Goal: Transaction & Acquisition: Purchase product/service

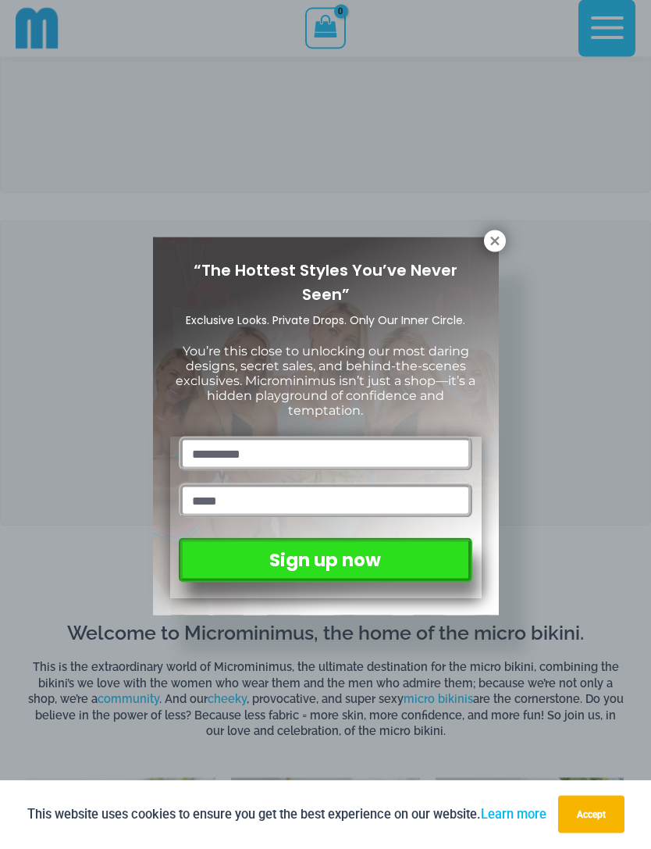
scroll to position [161, 0]
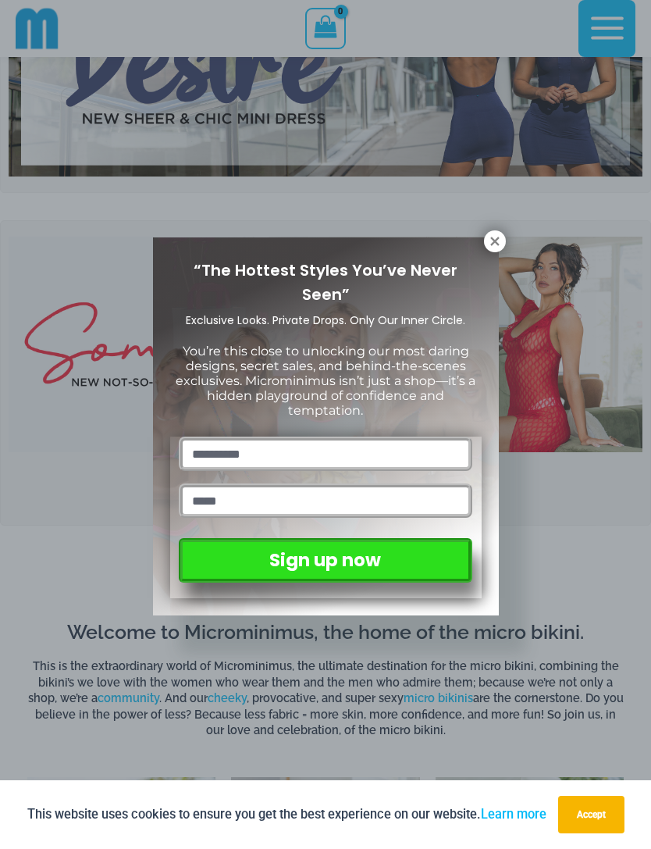
click at [498, 243] on icon at bounding box center [495, 241] width 9 height 9
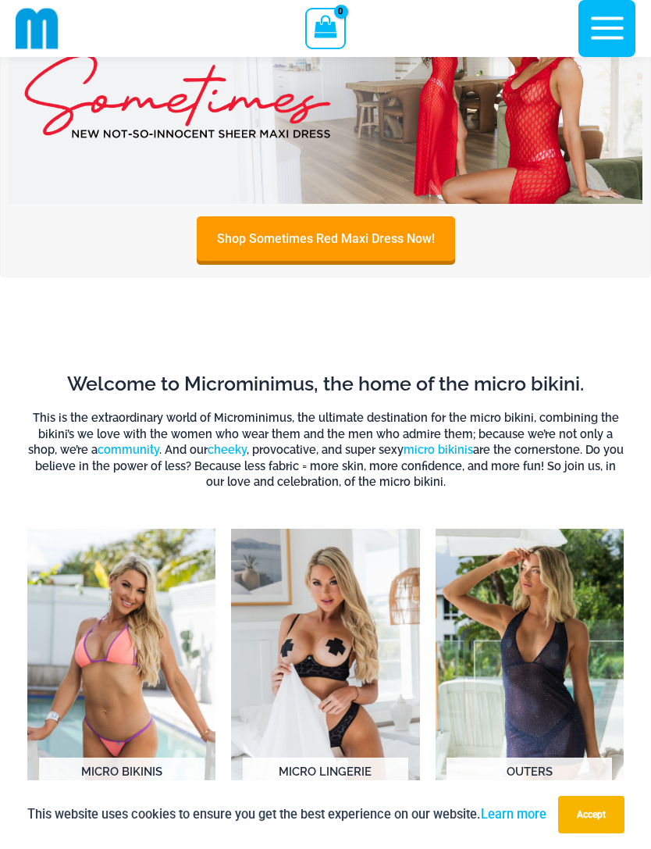
scroll to position [0, 0]
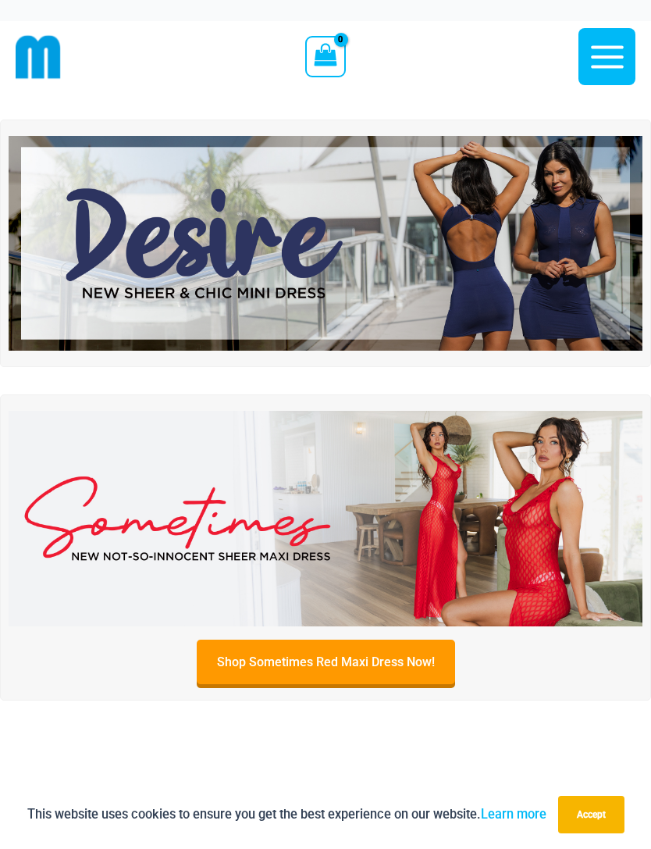
click at [458, 505] on img at bounding box center [326, 520] width 634 height 216
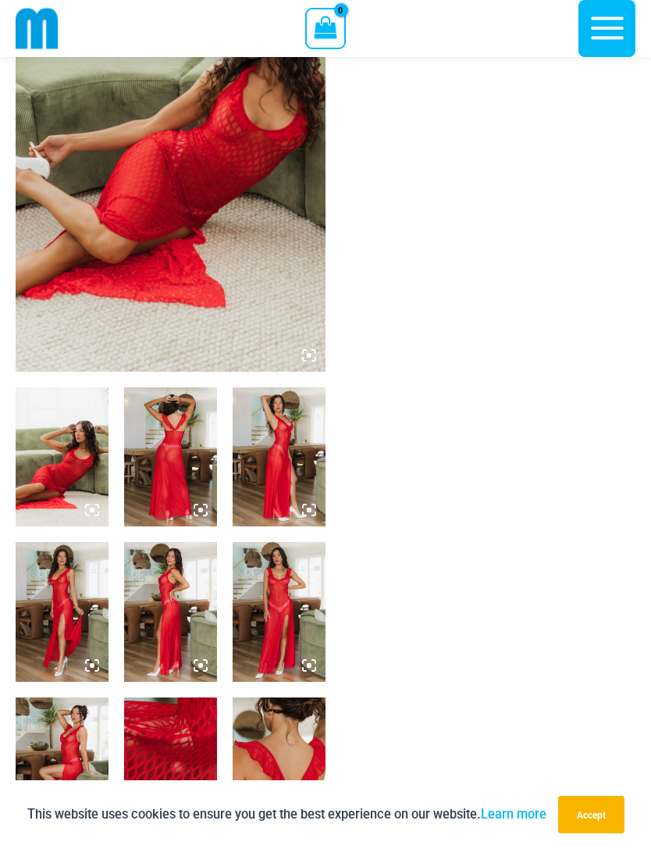
scroll to position [282, 0]
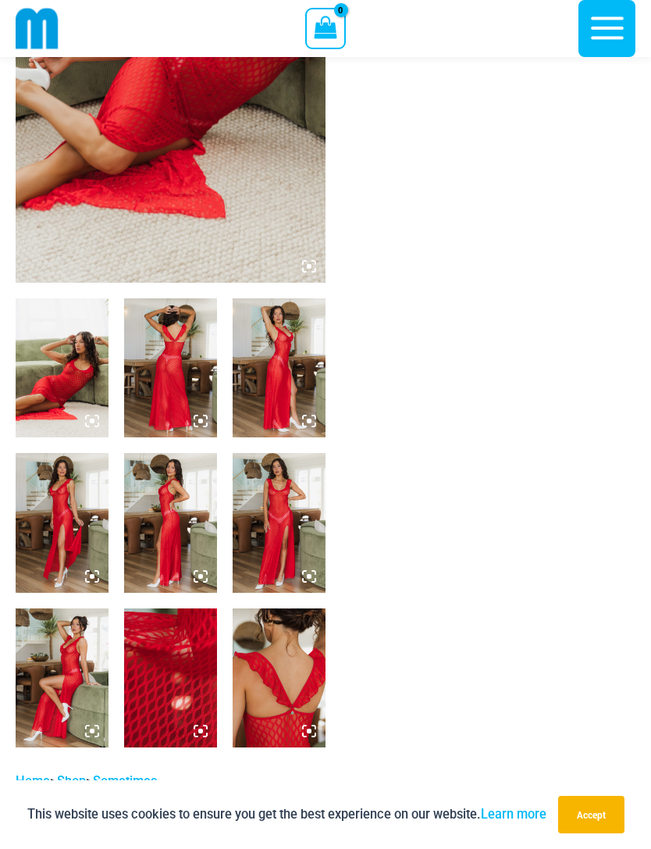
click at [52, 357] on img at bounding box center [62, 367] width 93 height 139
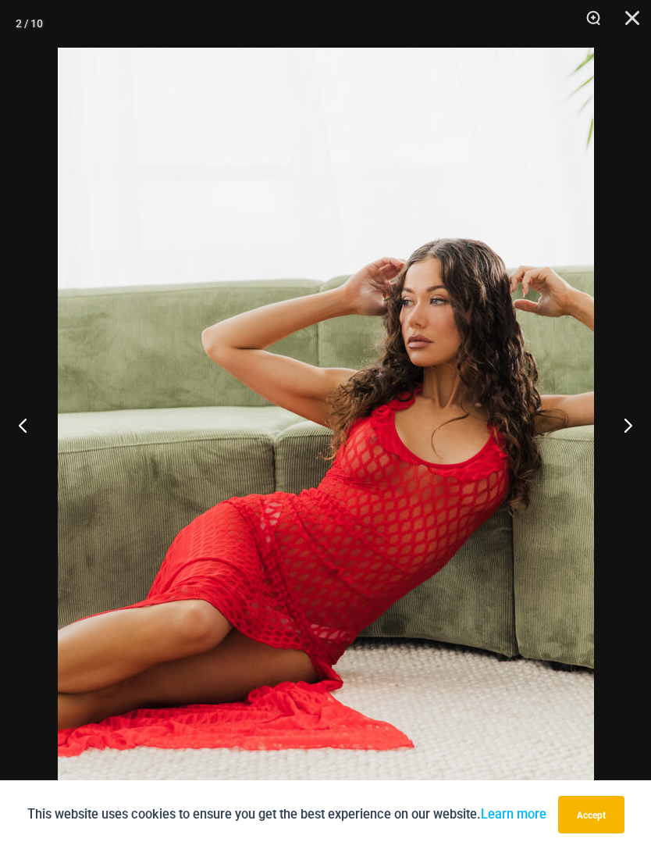
scroll to position [332, 0]
